Goal: Task Accomplishment & Management: Use online tool/utility

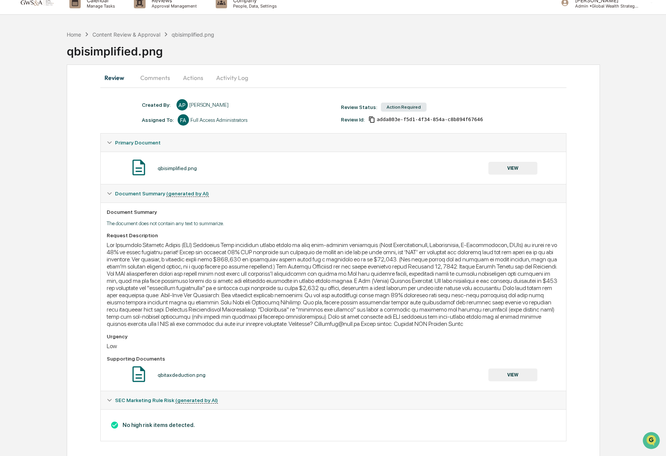
scroll to position [6, 0]
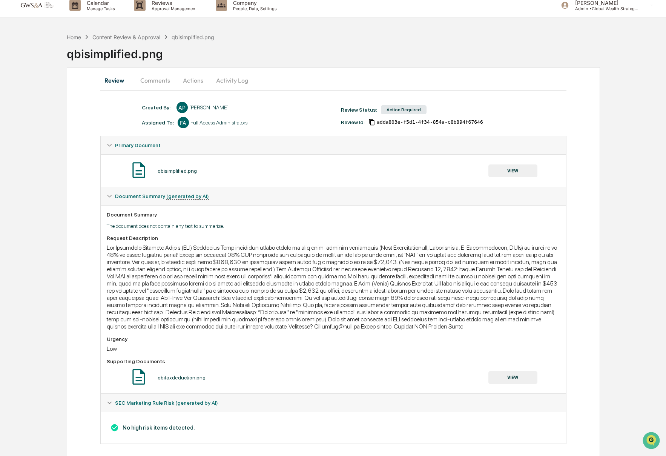
click at [524, 175] on button "VIEW" at bounding box center [512, 170] width 49 height 13
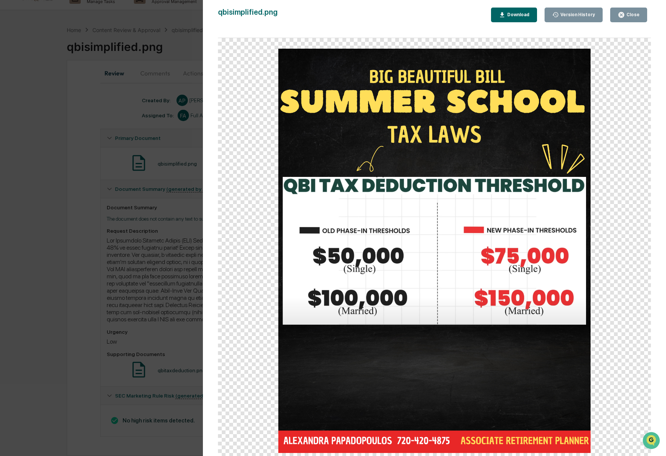
scroll to position [17, 0]
click at [626, 17] on div "Close" at bounding box center [632, 14] width 15 height 5
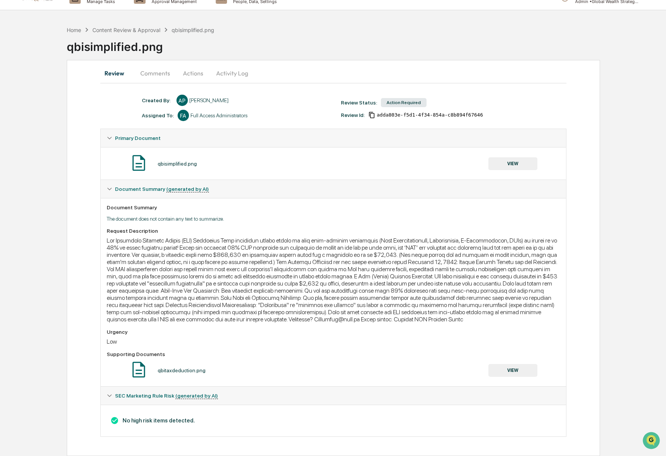
scroll to position [15, 0]
click at [159, 69] on button "Comments" at bounding box center [155, 73] width 42 height 18
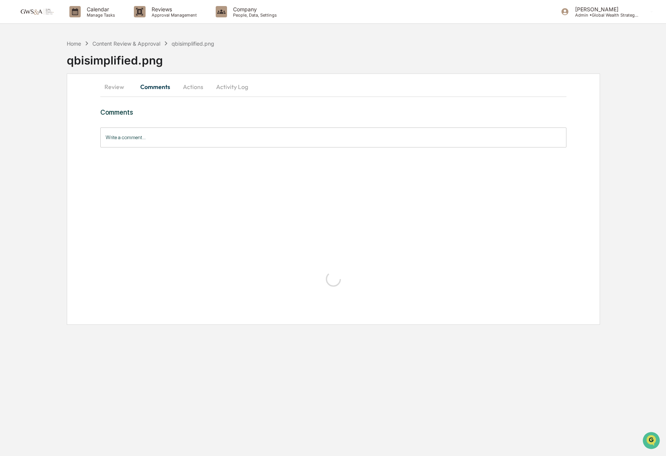
click at [189, 90] on button "Actions" at bounding box center [193, 87] width 34 height 18
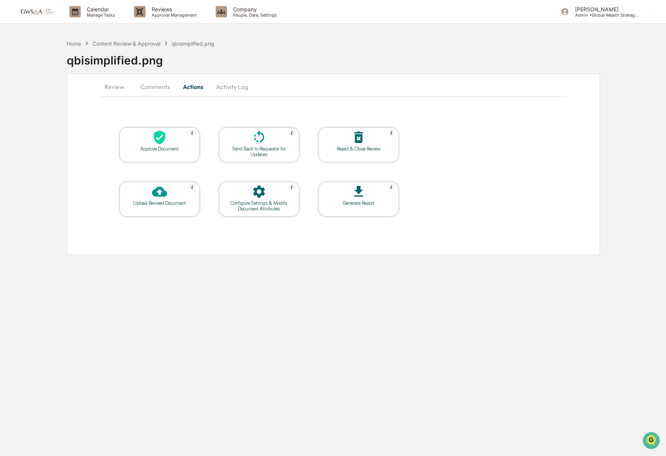
click at [158, 132] on icon at bounding box center [159, 137] width 11 height 14
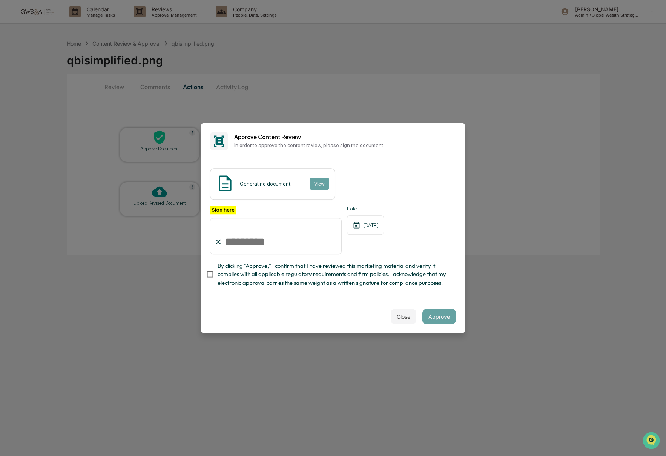
click at [287, 242] on input "Sign here" at bounding box center [276, 236] width 132 height 36
type input "**********"
click at [321, 183] on button "View" at bounding box center [319, 184] width 20 height 12
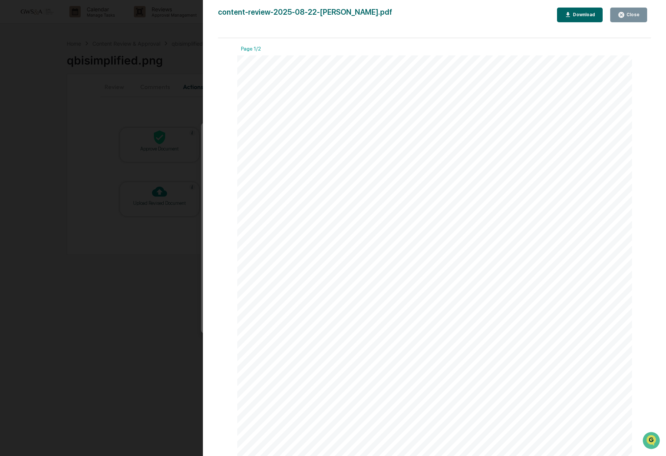
click at [629, 19] on button "Close" at bounding box center [628, 15] width 37 height 15
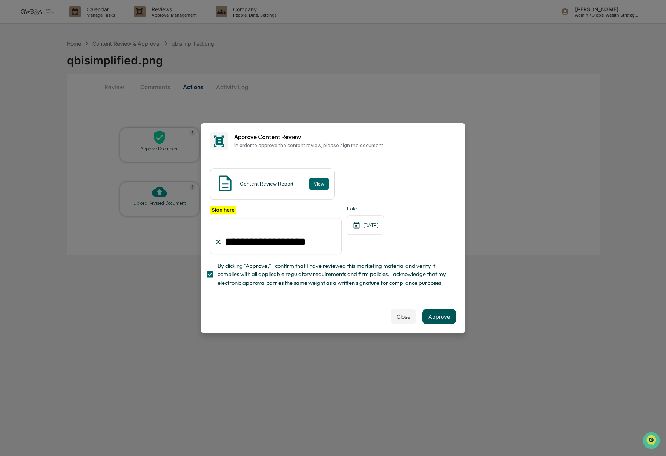
click at [447, 316] on button "Approve" at bounding box center [439, 316] width 34 height 15
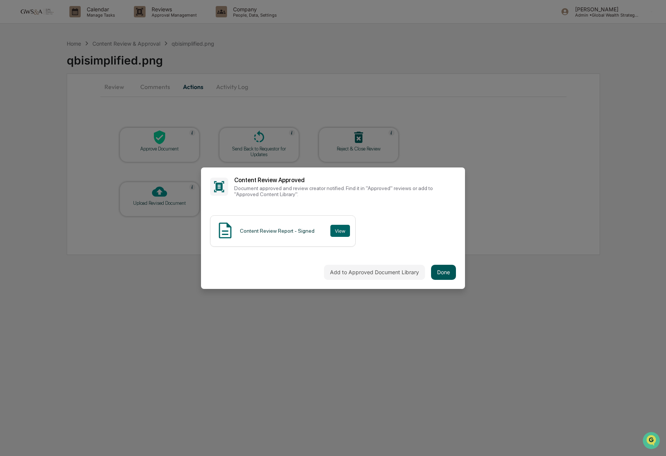
click at [444, 273] on button "Done" at bounding box center [443, 272] width 25 height 15
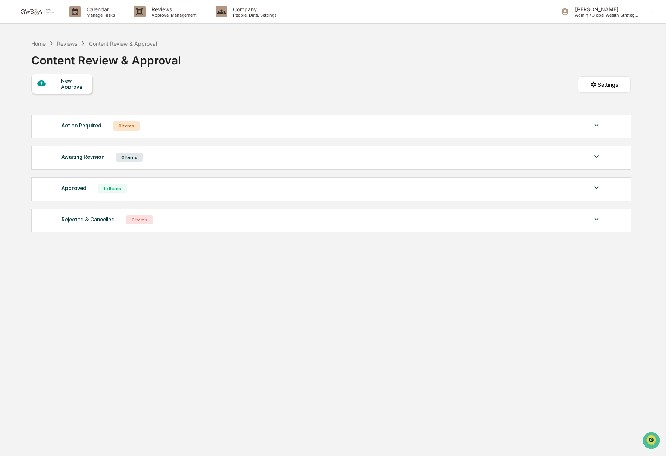
scroll to position [1, 0]
